Goal: Navigation & Orientation: Find specific page/section

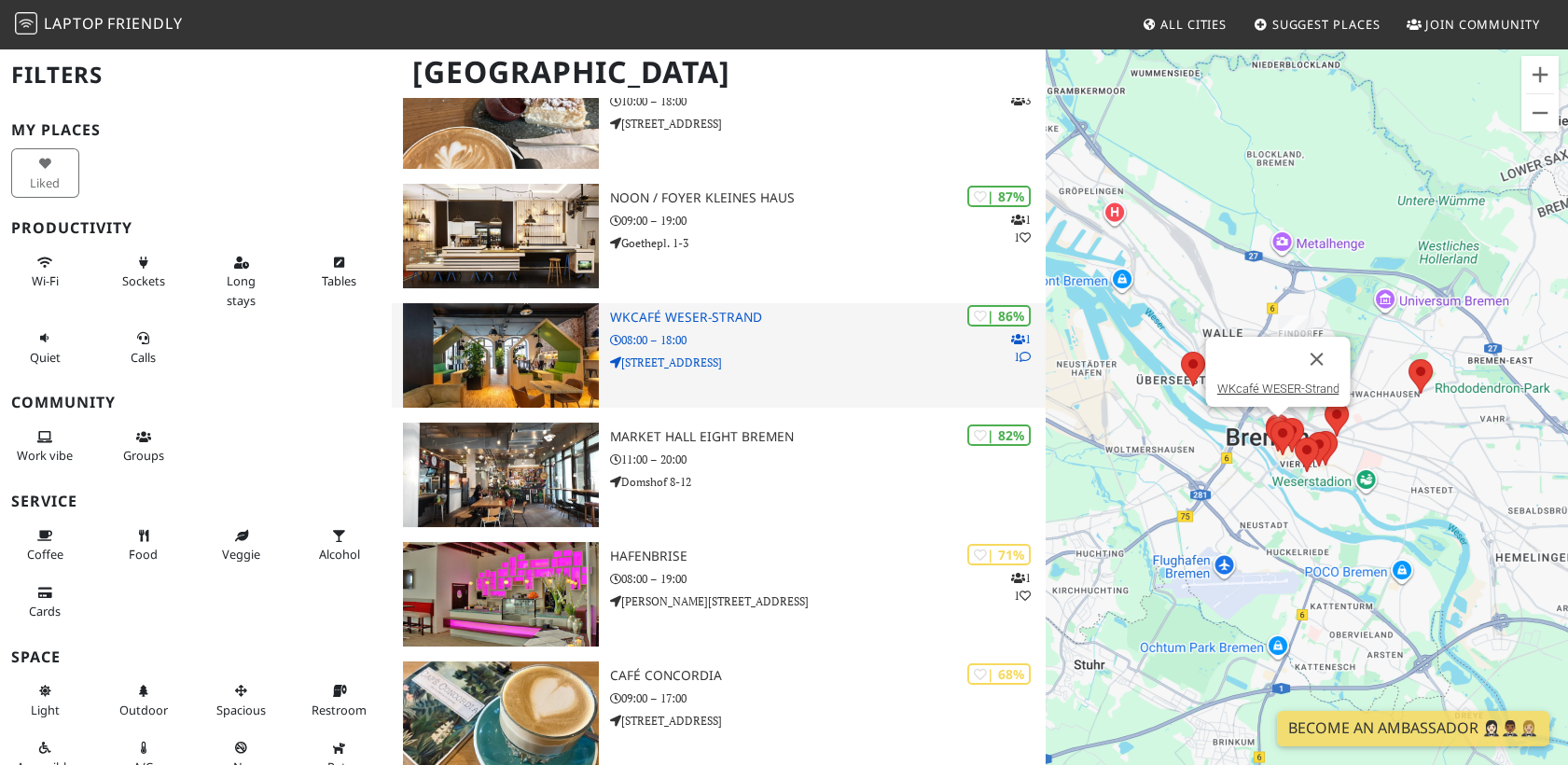
scroll to position [187, 0]
click at [671, 309] on h3 "WKcafé WESER-Strand" at bounding box center [828, 316] width 435 height 16
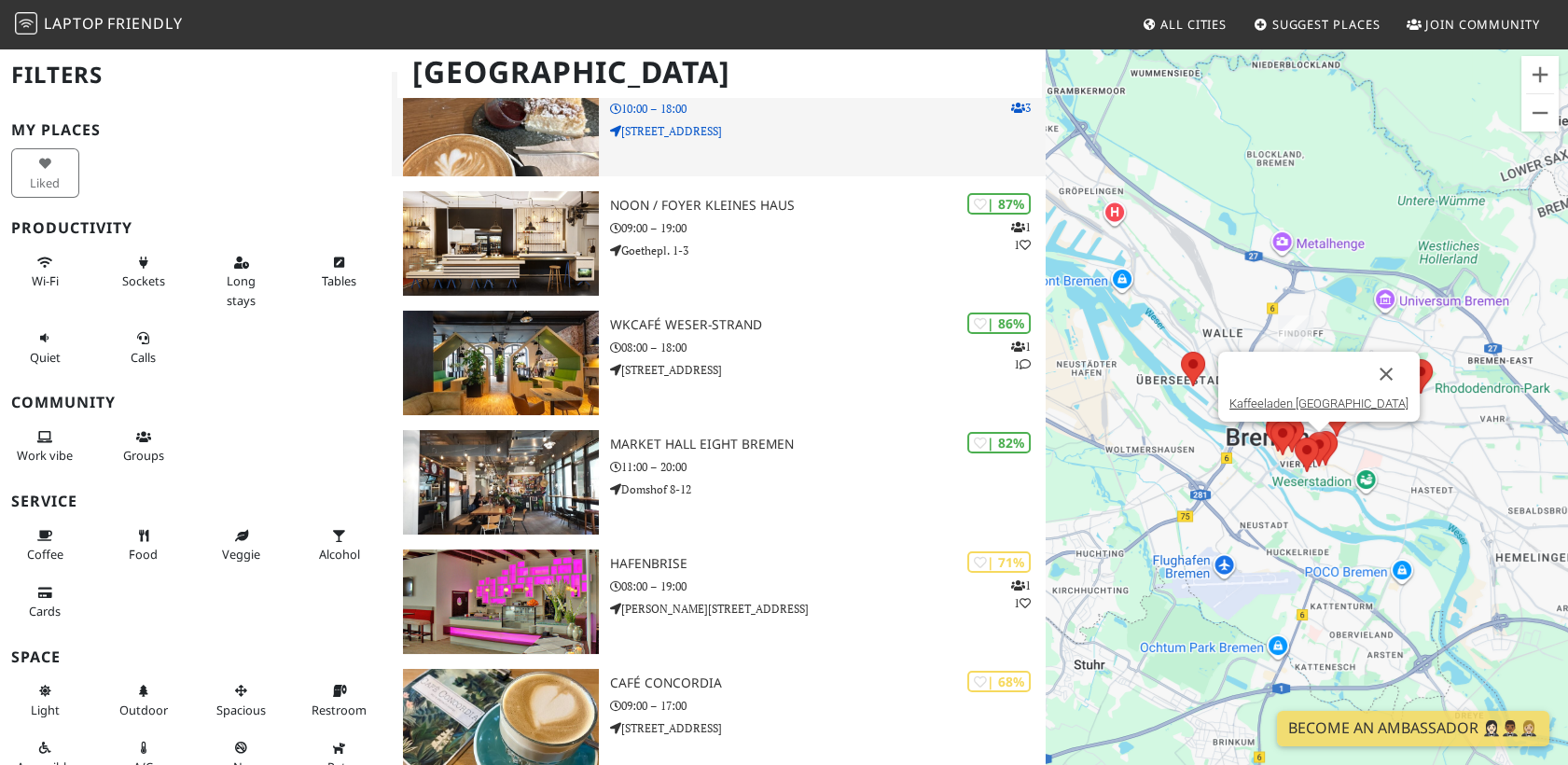
scroll to position [186, 0]
